Goal: Information Seeking & Learning: Learn about a topic

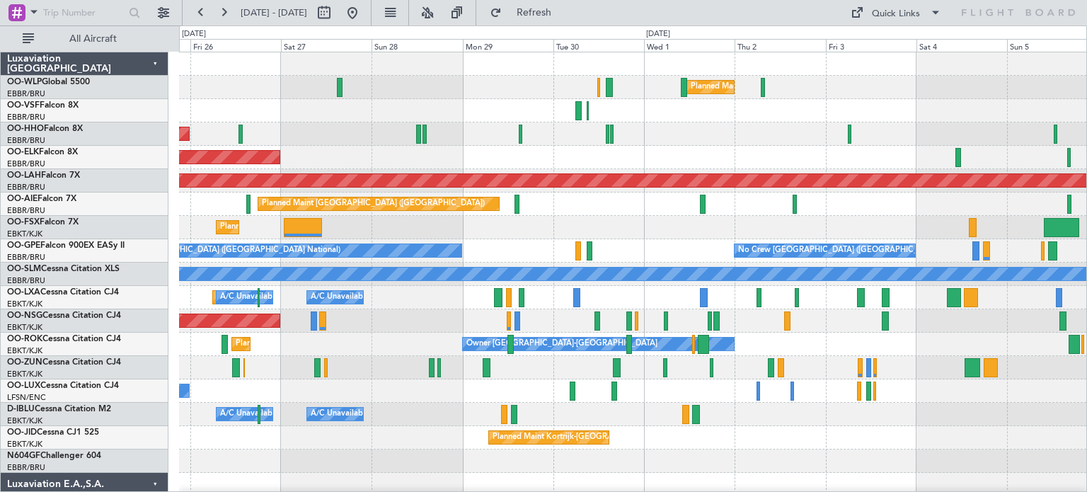
click at [345, 225] on div "Planned Maint Milan (Linate) Planned Maint Geneva ([GEOGRAPHIC_DATA]) Planned M…" at bounding box center [632, 472] width 907 height 841
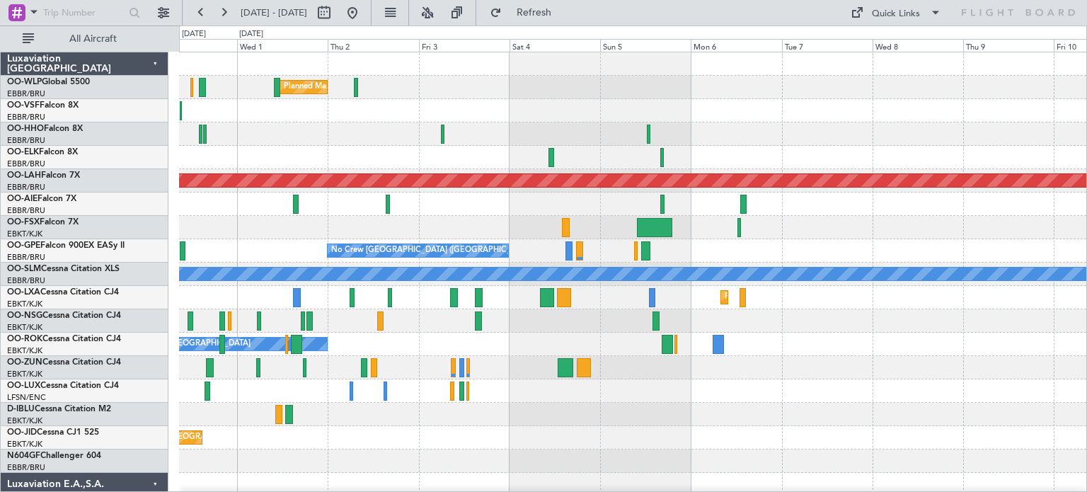
click at [216, 229] on div "Planned Maint Milan (Linate) Planned [GEOGRAPHIC_DATA][PERSON_NAME]-[GEOGRAPHIC…" at bounding box center [632, 472] width 907 height 841
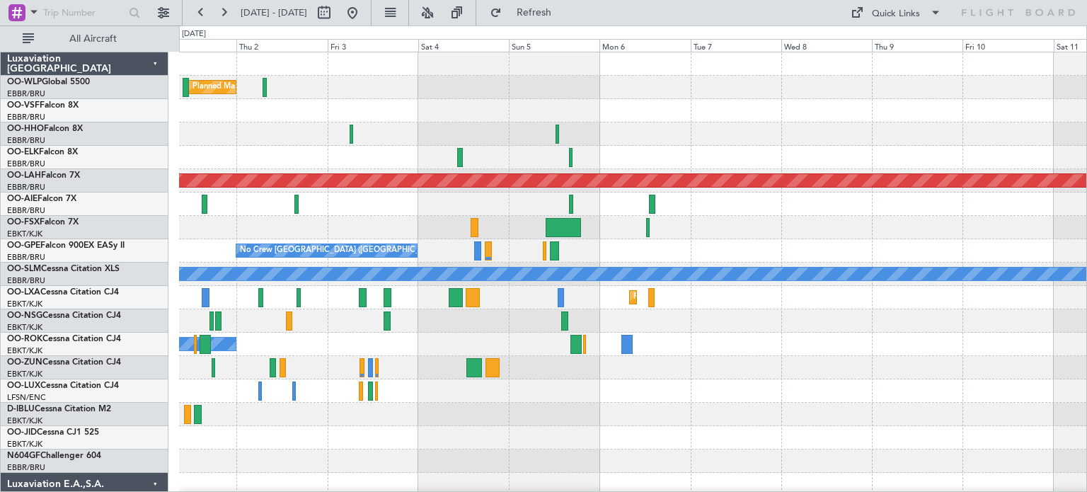
click at [283, 214] on div "Planned Maint [GEOGRAPHIC_DATA] ([GEOGRAPHIC_DATA])" at bounding box center [632, 204] width 907 height 23
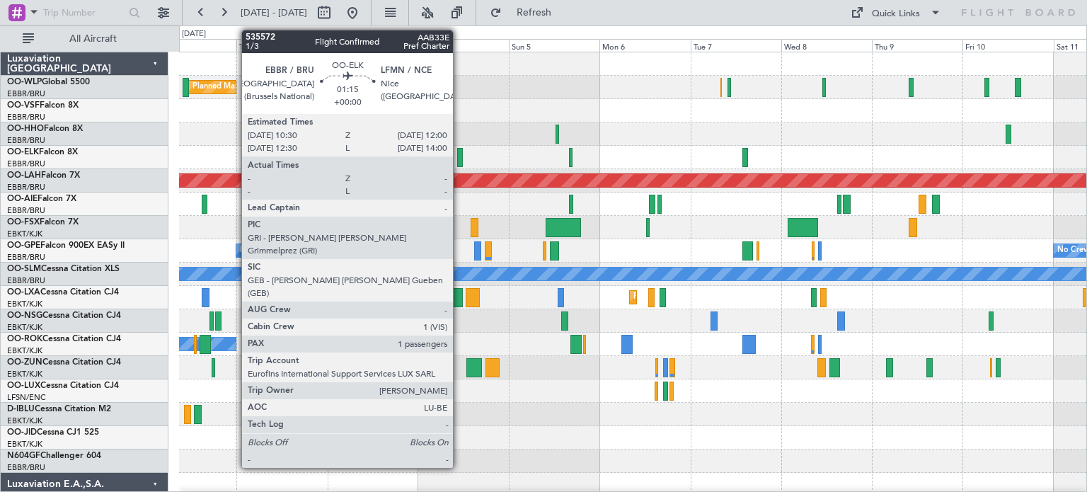
click at [459, 151] on div at bounding box center [460, 157] width 6 height 19
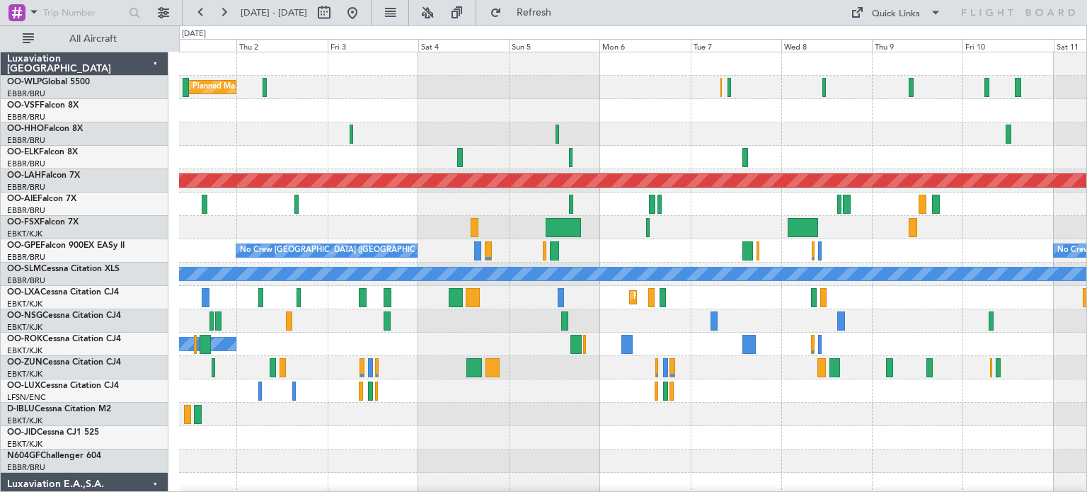
click at [636, 91] on div "Planned Maint Milan (Linate)" at bounding box center [632, 87] width 907 height 23
click at [887, 13] on div "Quick Links" at bounding box center [896, 14] width 48 height 14
click at [888, 45] on button "Trip Builder" at bounding box center [897, 47] width 106 height 34
click at [564, 12] on span "Refresh" at bounding box center [534, 13] width 59 height 10
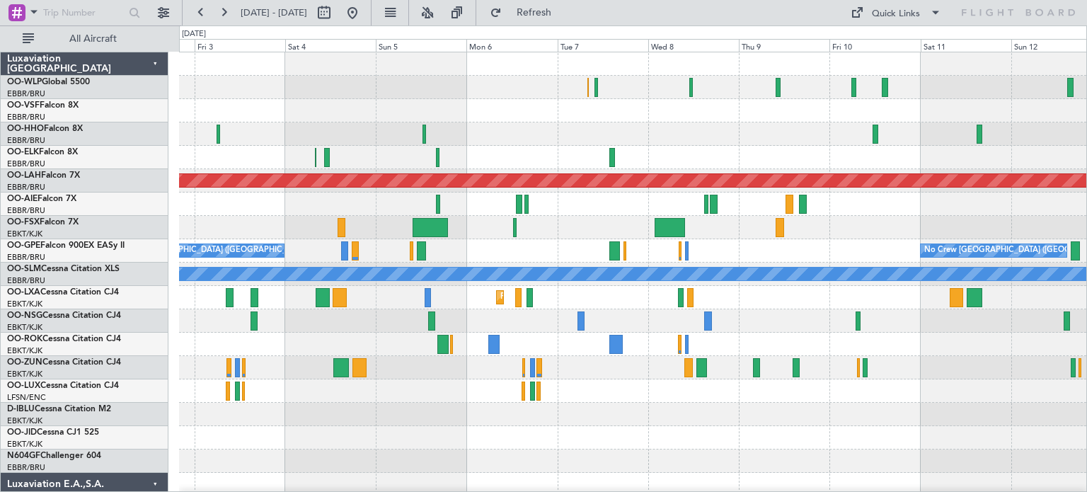
click at [750, 147] on div "Planned Maint Milan (Linate) Planned [GEOGRAPHIC_DATA][PERSON_NAME]-[GEOGRAPHIC…" at bounding box center [632, 437] width 907 height 771
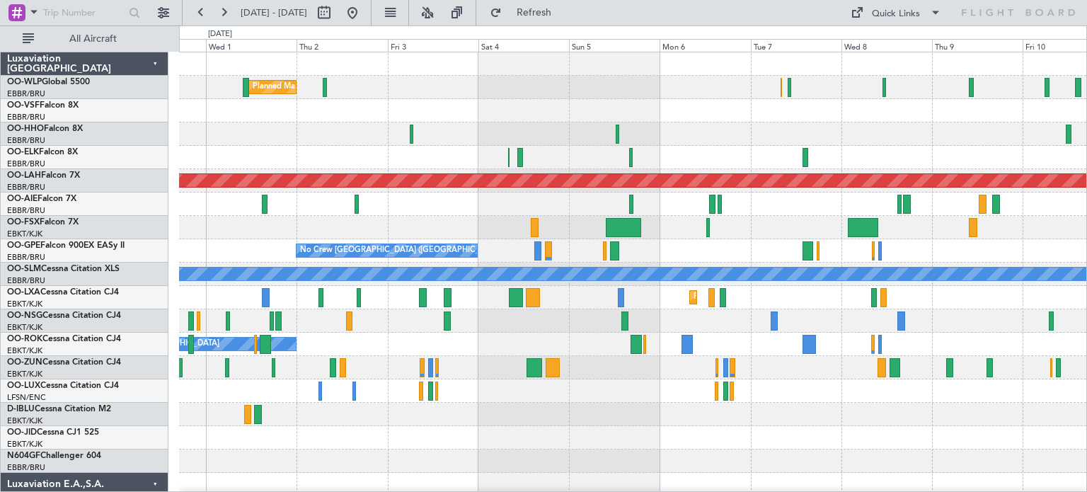
click at [585, 110] on div at bounding box center [632, 110] width 907 height 23
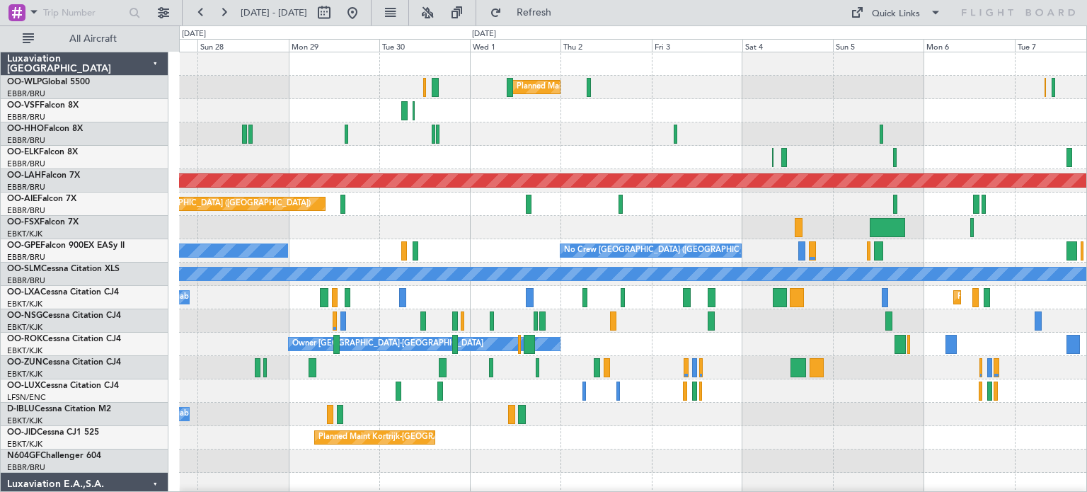
click at [633, 119] on div at bounding box center [632, 110] width 907 height 23
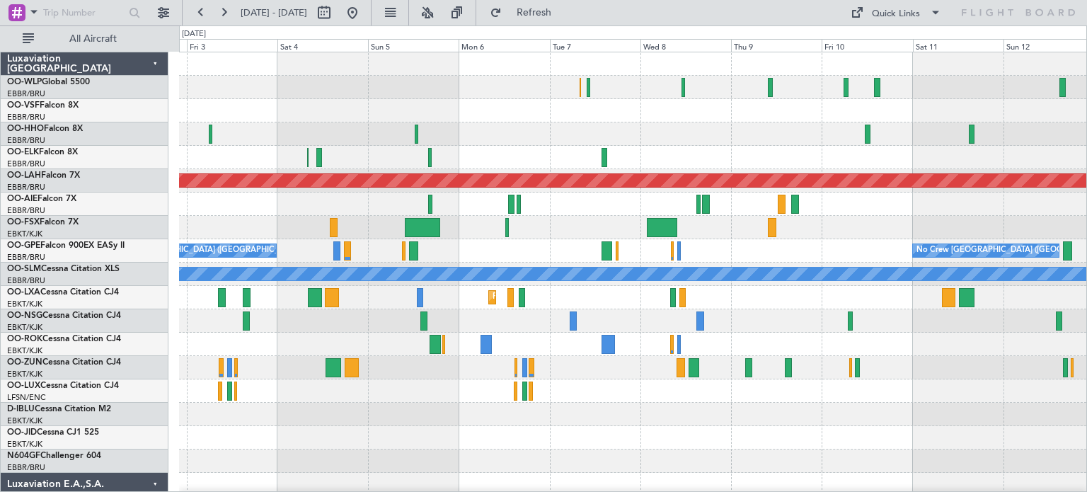
click at [362, 190] on div "Planned Maint Milan (Linate) Planned [GEOGRAPHIC_DATA][PERSON_NAME]-[GEOGRAPHIC…" at bounding box center [632, 437] width 907 height 771
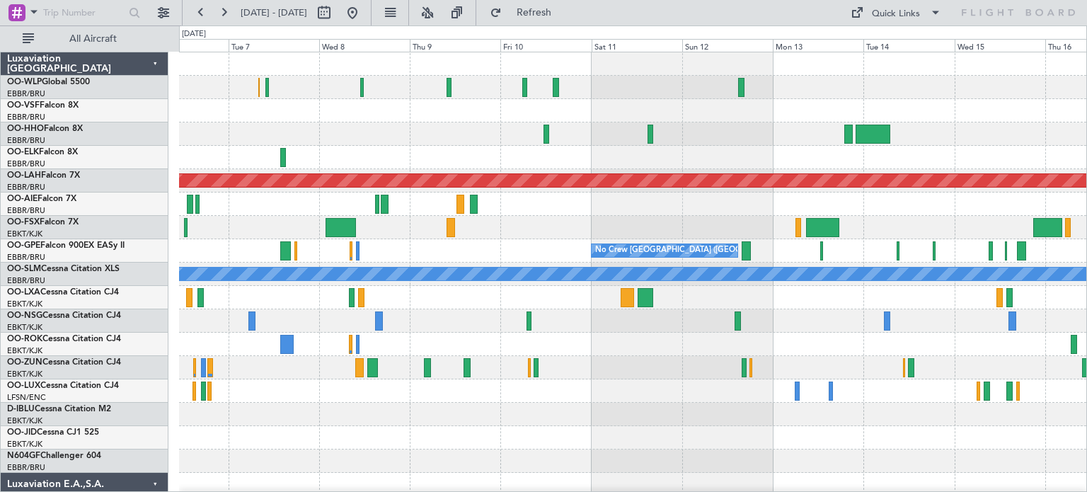
click at [538, 192] on div "Planned Maint [PERSON_NAME]-[GEOGRAPHIC_DATA][PERSON_NAME] ([GEOGRAPHIC_DATA][P…" at bounding box center [632, 437] width 907 height 771
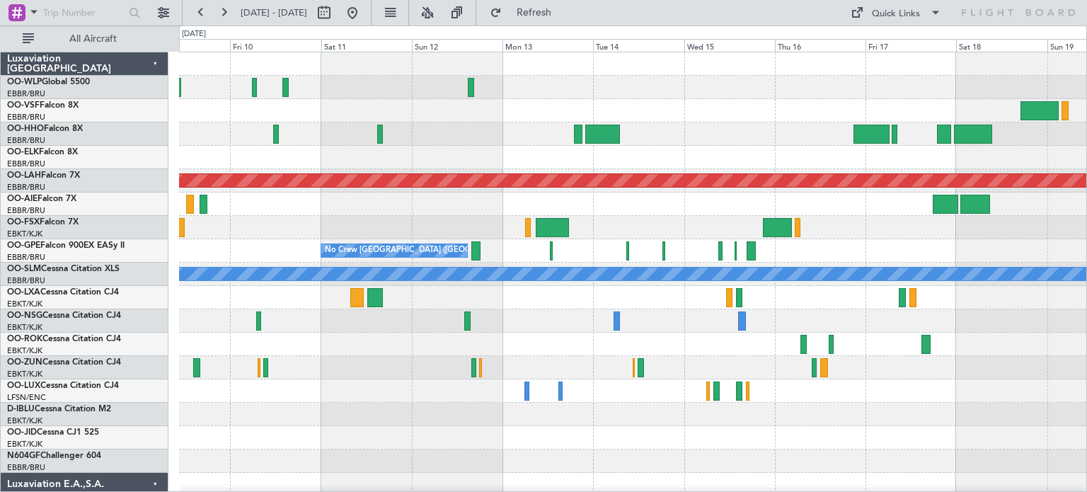
click at [438, 168] on div "Planned Maint [PERSON_NAME]-[GEOGRAPHIC_DATA][PERSON_NAME] ([GEOGRAPHIC_DATA][P…" at bounding box center [632, 437] width 907 height 771
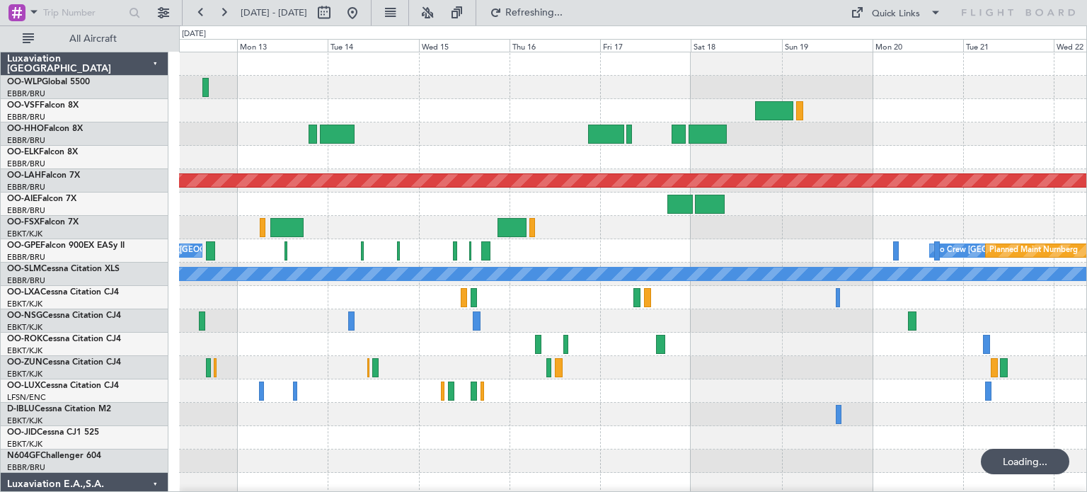
click at [368, 167] on div at bounding box center [632, 157] width 907 height 23
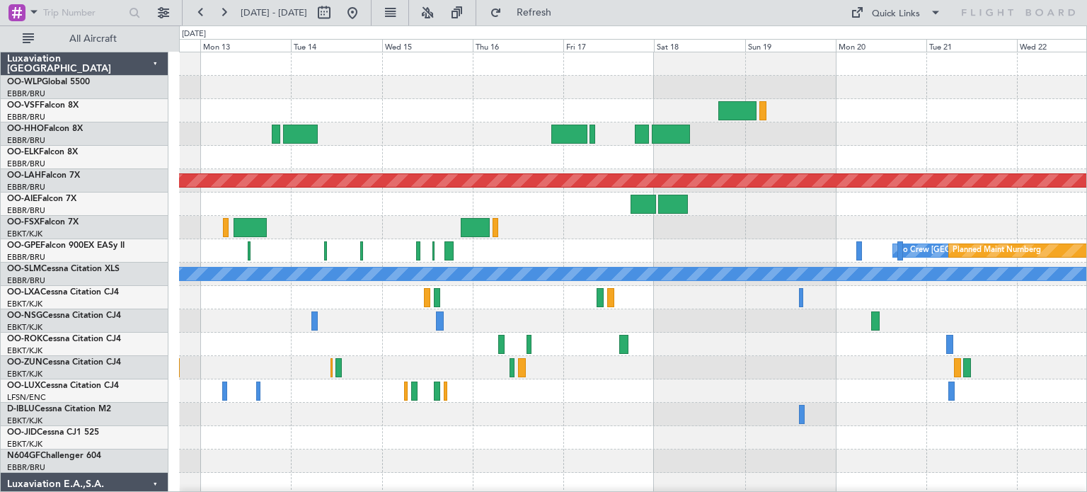
click at [348, 181] on div "Planned Maint [PERSON_NAME]-[GEOGRAPHIC_DATA][PERSON_NAME] ([GEOGRAPHIC_DATA][P…" at bounding box center [632, 472] width 907 height 841
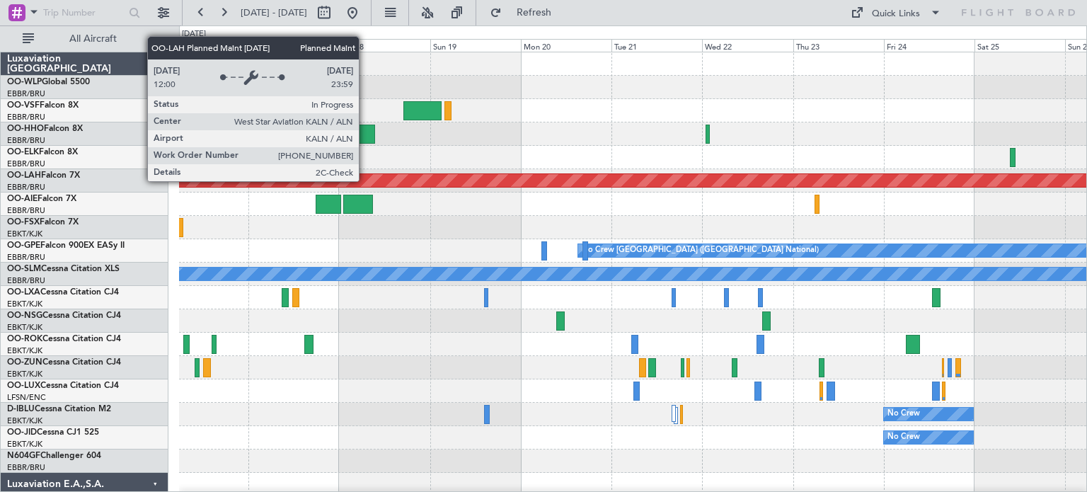
click at [419, 189] on div "Planned Maint [PERSON_NAME]-[GEOGRAPHIC_DATA][PERSON_NAME] ([GEOGRAPHIC_DATA][P…" at bounding box center [632, 180] width 907 height 23
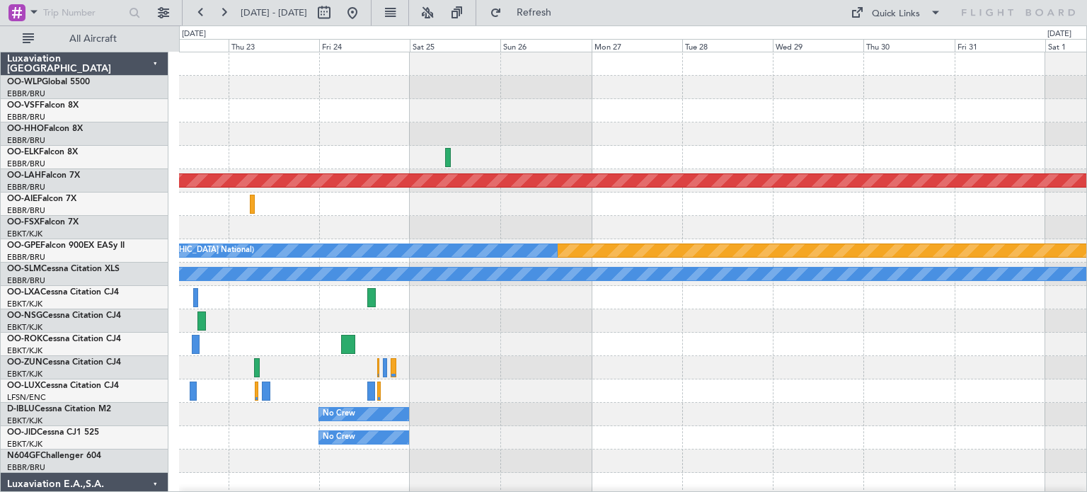
click at [449, 218] on div "Planned Maint [PERSON_NAME]-[GEOGRAPHIC_DATA][PERSON_NAME] ([GEOGRAPHIC_DATA][P…" at bounding box center [632, 472] width 907 height 841
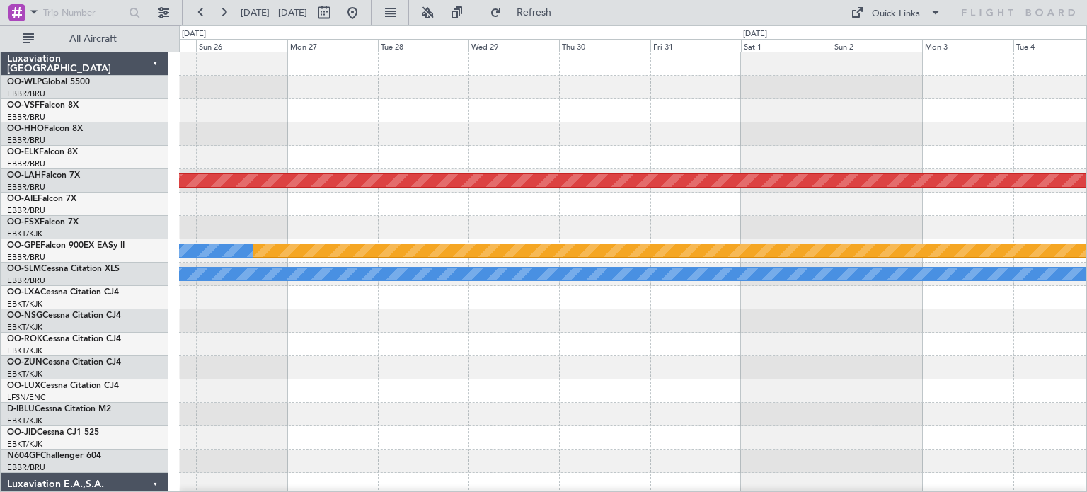
click at [545, 219] on div "Planned Maint [PERSON_NAME]-[GEOGRAPHIC_DATA][PERSON_NAME] ([GEOGRAPHIC_DATA][P…" at bounding box center [632, 472] width 907 height 841
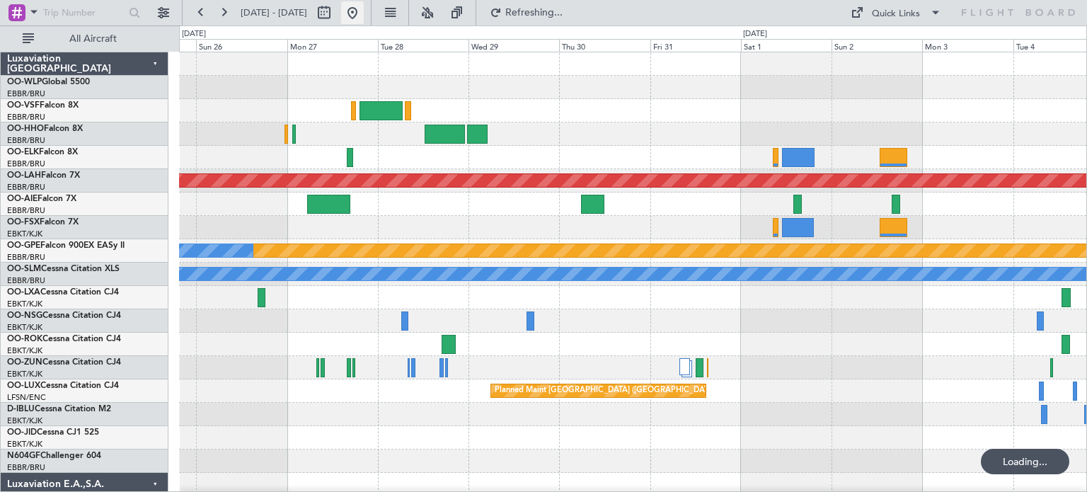
click at [364, 13] on button at bounding box center [352, 12] width 23 height 23
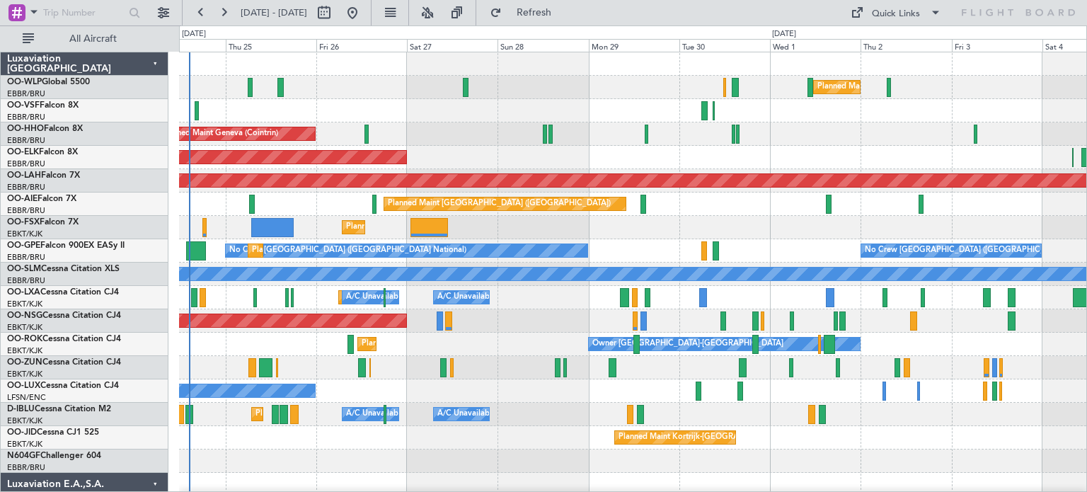
click at [461, 166] on div "Planned Maint Milan (Linate) Planned Maint Geneva ([GEOGRAPHIC_DATA]) Planned M…" at bounding box center [632, 472] width 907 height 841
click at [500, 155] on div "Planned Maint Kortrijk-[GEOGRAPHIC_DATA]" at bounding box center [632, 157] width 907 height 23
click at [439, 10] on button at bounding box center [427, 12] width 23 height 23
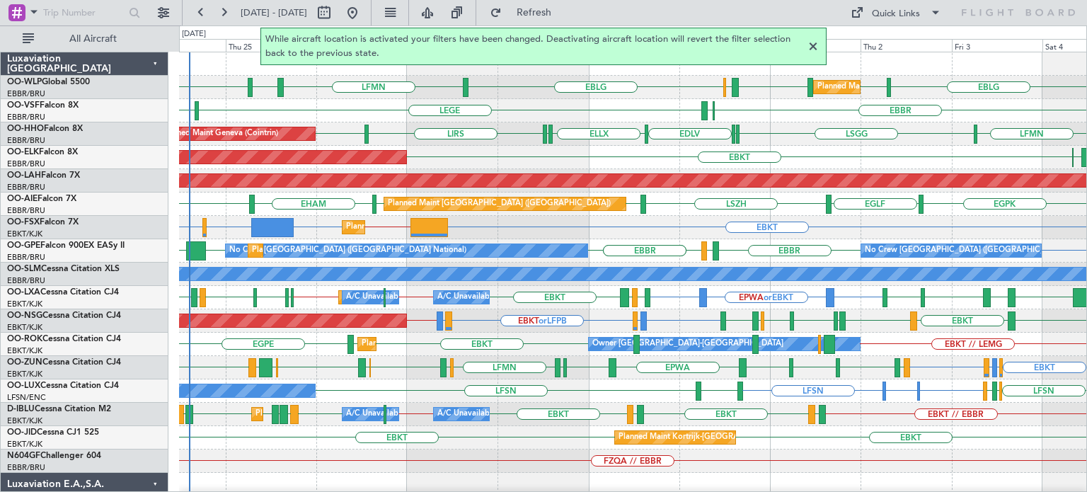
click at [815, 41] on div at bounding box center [813, 46] width 17 height 17
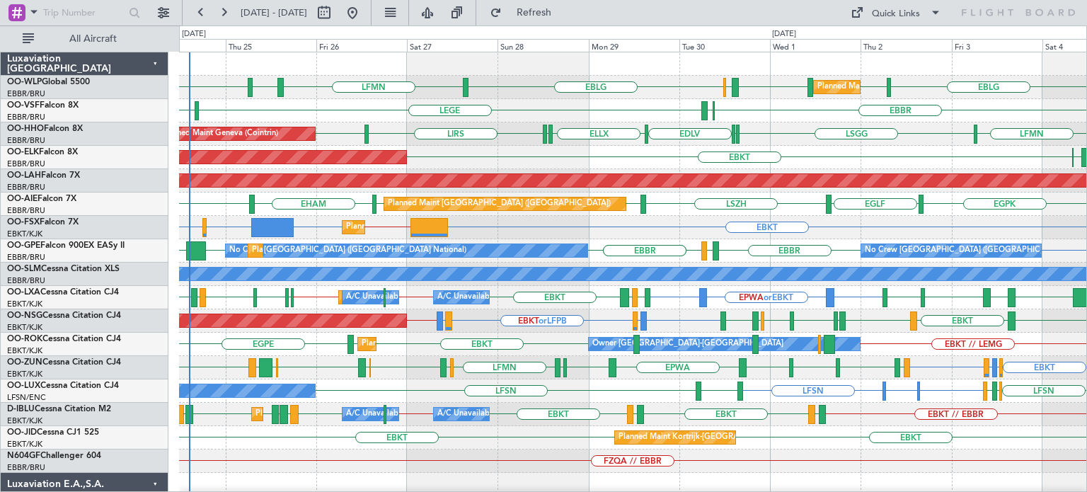
click at [673, 93] on div "EBLG LIML LHDC LHDC ELLX EBLG LFMN EBLG LIML Planned Maint Milan ([GEOGRAPHIC_D…" at bounding box center [632, 87] width 907 height 23
click at [687, 87] on div "EBLG LIML LHDC LHDC ELLX EBLG LFMN EBLG LIML Planned Maint Milan ([GEOGRAPHIC_D…" at bounding box center [632, 87] width 907 height 23
